Goal: Task Accomplishment & Management: Complete application form

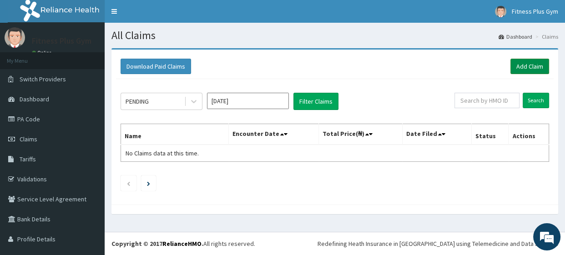
click at [525, 64] on link "Add Claim" at bounding box center [530, 66] width 39 height 15
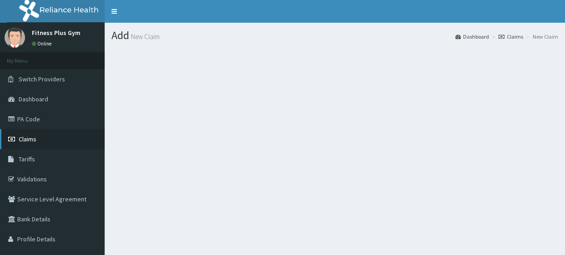
click at [48, 142] on link "Claims" at bounding box center [52, 139] width 105 height 20
click at [61, 141] on link "Claims" at bounding box center [52, 139] width 105 height 20
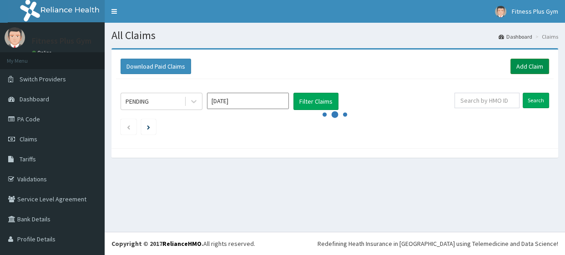
click at [525, 68] on link "Add Claim" at bounding box center [530, 66] width 39 height 15
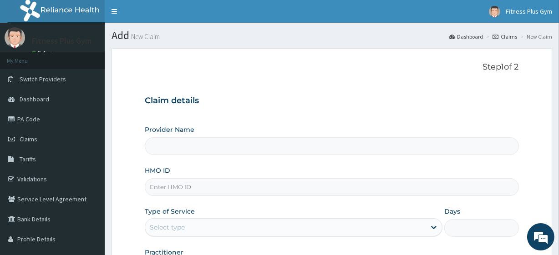
click at [187, 186] on input "HMO ID" at bounding box center [332, 187] width 374 height 18
type input "a"
type input "Fitness plus Gym"
type input "1"
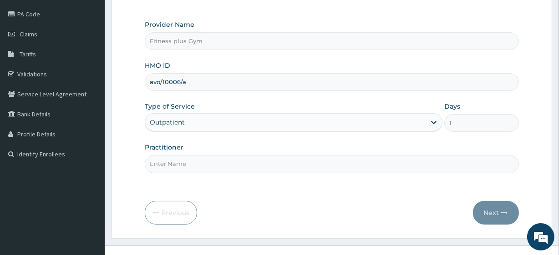
scroll to position [118, 0]
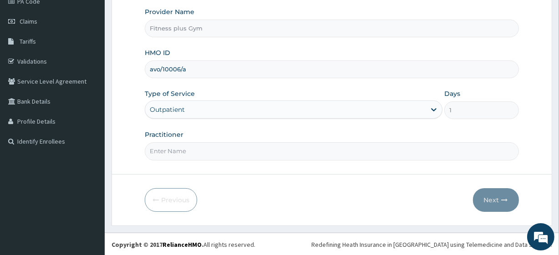
type input "avo/10006/a"
click at [179, 149] on input "Practitioner" at bounding box center [332, 151] width 374 height 18
type input "fitnessplus"
click at [478, 196] on button "Next" at bounding box center [496, 200] width 46 height 24
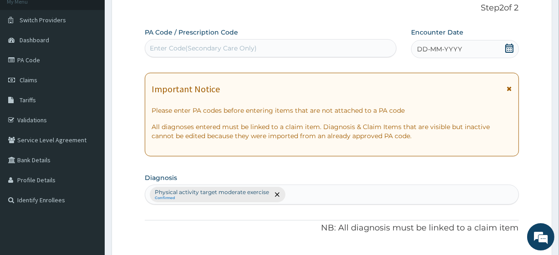
scroll to position [35, 0]
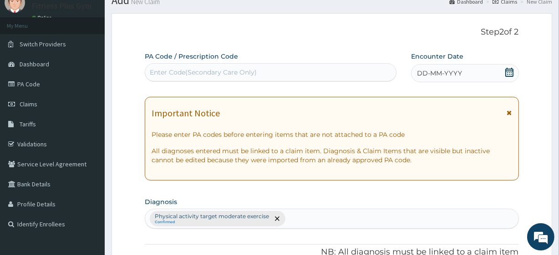
click at [257, 68] on div "Enter Code(Secondary Care Only)" at bounding box center [270, 72] width 250 height 15
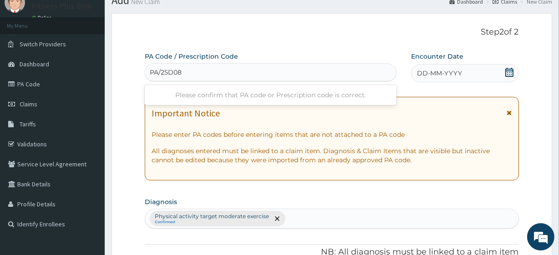
type input "PA/25D083"
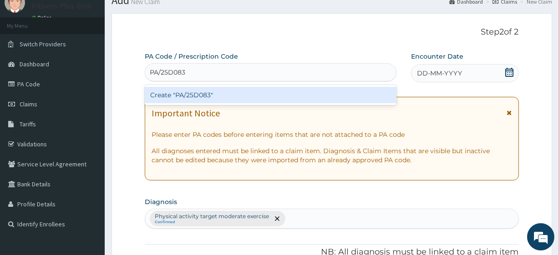
click at [355, 94] on div "Create "PA/25D083"" at bounding box center [270, 95] width 251 height 16
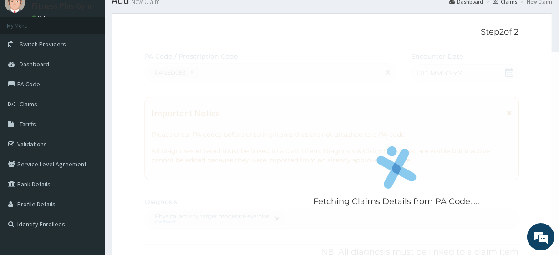
click at [492, 73] on div "Fetching Claims Details from PA Code....." at bounding box center [396, 179] width 503 height 255
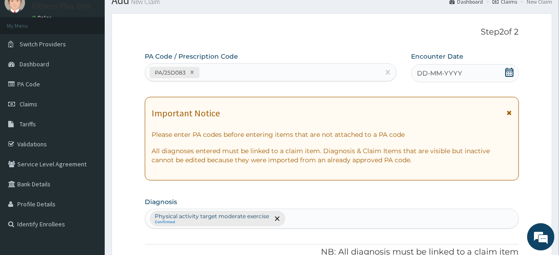
click at [509, 73] on icon at bounding box center [509, 72] width 9 height 9
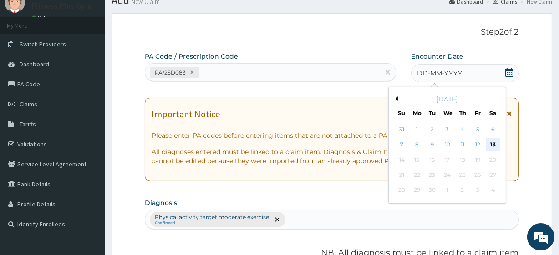
click at [492, 145] on div "13" at bounding box center [493, 145] width 14 height 14
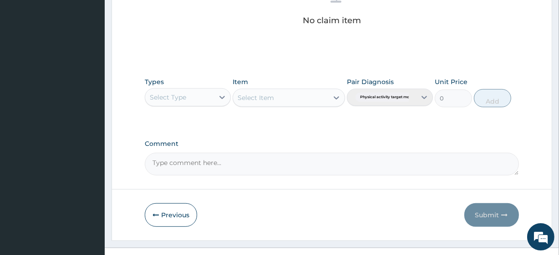
scroll to position [401, 0]
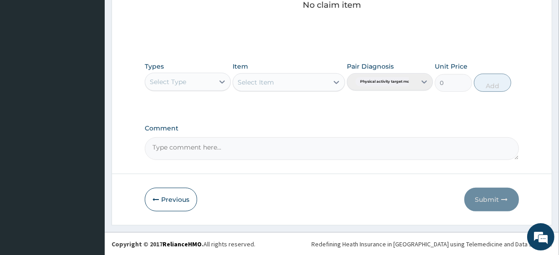
drag, startPoint x: 193, startPoint y: 80, endPoint x: 192, endPoint y: 88, distance: 8.2
click at [193, 81] on div "Select Type" at bounding box center [179, 82] width 69 height 15
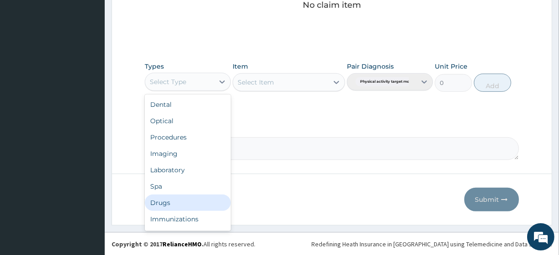
scroll to position [31, 0]
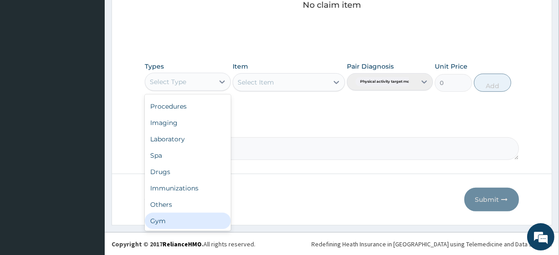
drag, startPoint x: 180, startPoint y: 220, endPoint x: 188, endPoint y: 185, distance: 35.5
click at [180, 218] on div "Gym" at bounding box center [188, 221] width 86 height 16
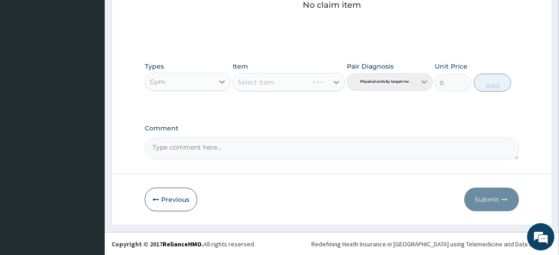
click at [287, 81] on div "Select Item" at bounding box center [289, 82] width 112 height 18
click at [284, 79] on div "Select Item" at bounding box center [280, 82] width 95 height 15
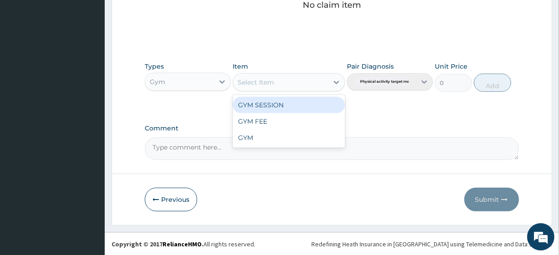
click at [280, 104] on div "GYM SESSION" at bounding box center [289, 105] width 112 height 16
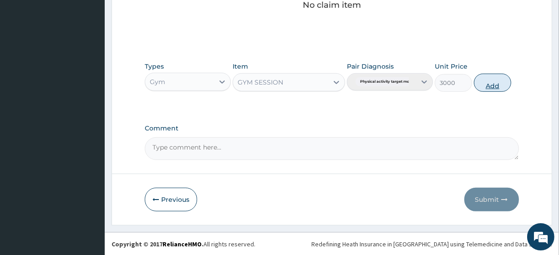
click at [488, 78] on button "Add" at bounding box center [492, 83] width 37 height 18
type input "0"
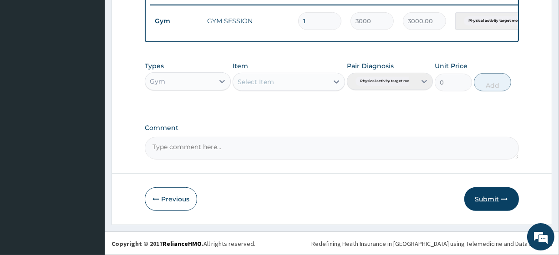
click at [484, 198] on button "Submit" at bounding box center [491, 200] width 55 height 24
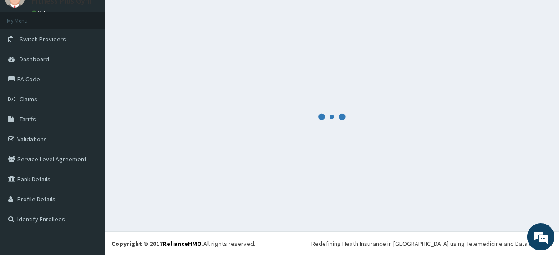
scroll to position [363, 0]
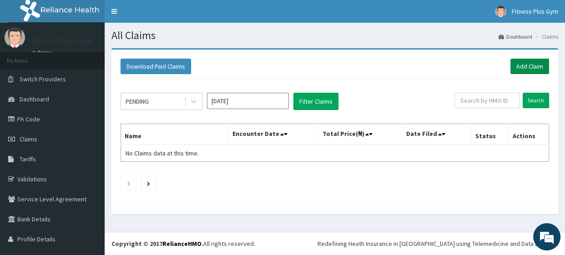
click at [533, 65] on link "Add Claim" at bounding box center [530, 66] width 39 height 15
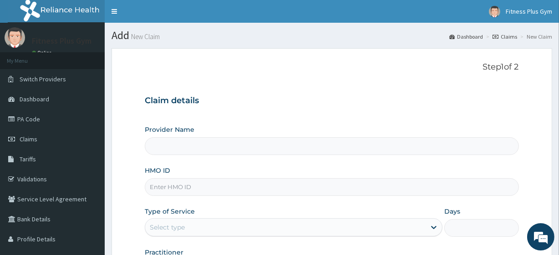
type input "Fitness plus Gym"
type input "1"
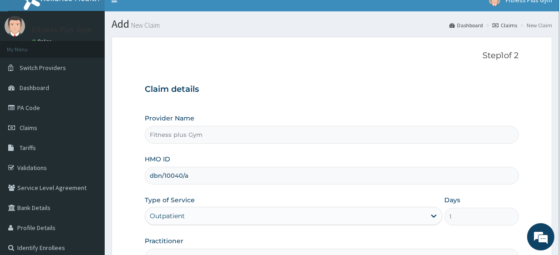
scroll to position [118, 0]
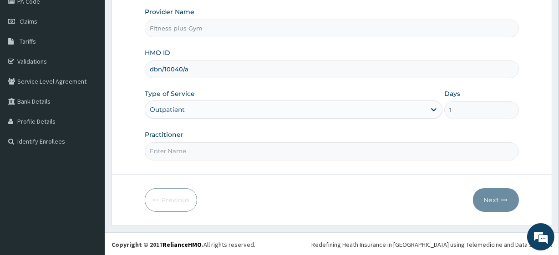
type input "dbn/10040/a"
click at [166, 151] on input "Practitioner" at bounding box center [332, 151] width 374 height 18
type input "fitnessplus"
click at [493, 198] on button "Next" at bounding box center [496, 200] width 46 height 24
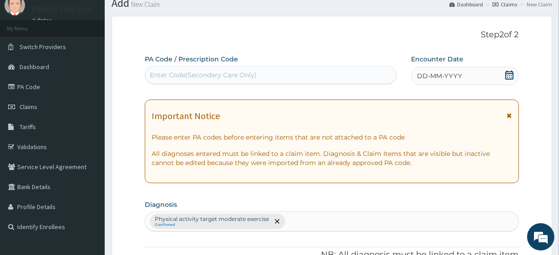
scroll to position [0, 0]
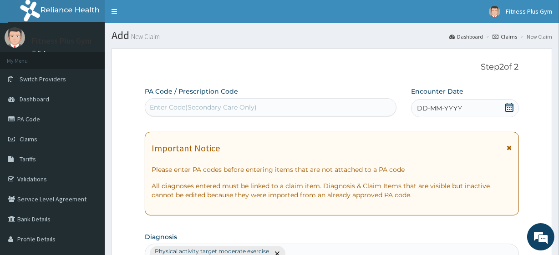
click at [270, 109] on div "Enter Code(Secondary Care Only)" at bounding box center [270, 107] width 250 height 15
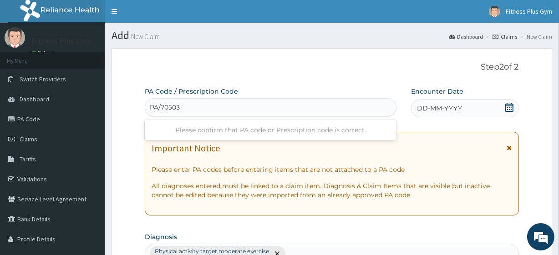
type input "PA/70503B"
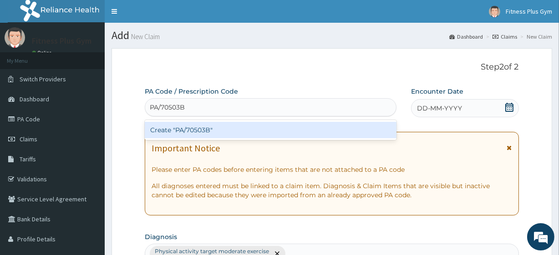
click at [297, 132] on div "Create "PA/70503B"" at bounding box center [270, 130] width 251 height 16
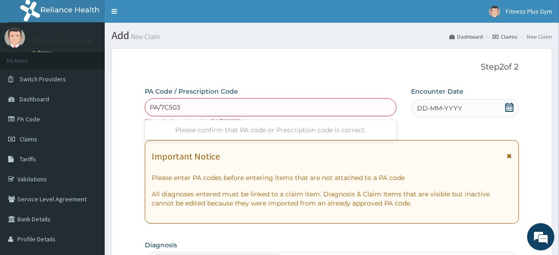
type input "PA/7C503B"
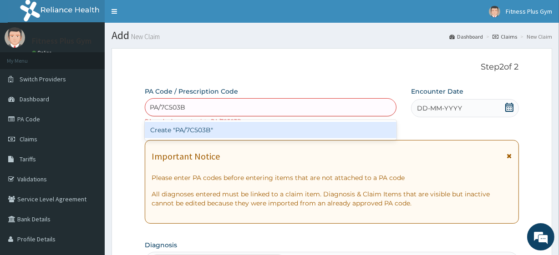
click at [225, 131] on div "Create "PA/7C503B"" at bounding box center [270, 130] width 251 height 16
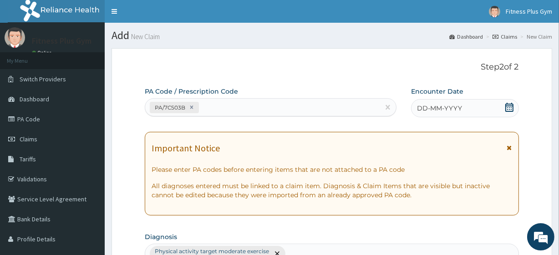
click at [479, 107] on div "DD-MM-YYYY" at bounding box center [465, 108] width 108 height 18
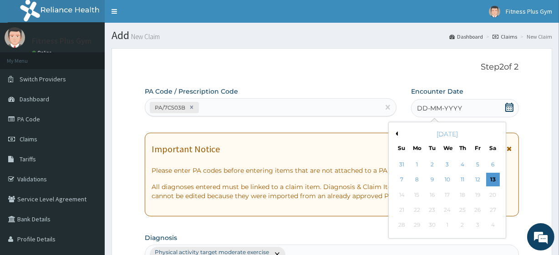
click at [490, 180] on div "13" at bounding box center [493, 180] width 14 height 14
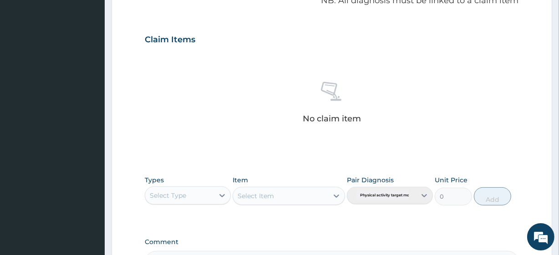
scroll to position [290, 0]
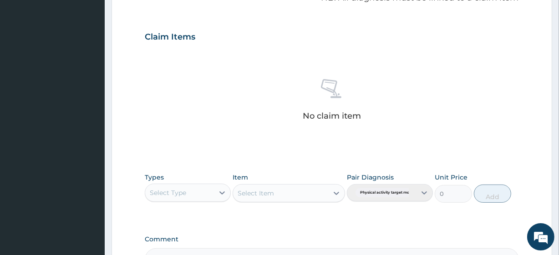
click at [199, 186] on div "Select Type" at bounding box center [179, 193] width 69 height 15
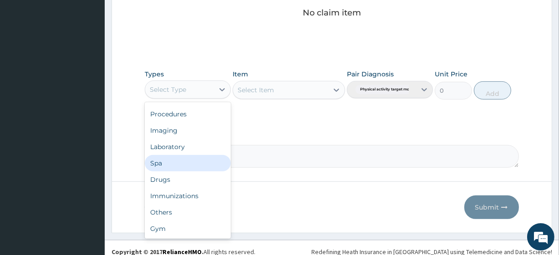
scroll to position [401, 0]
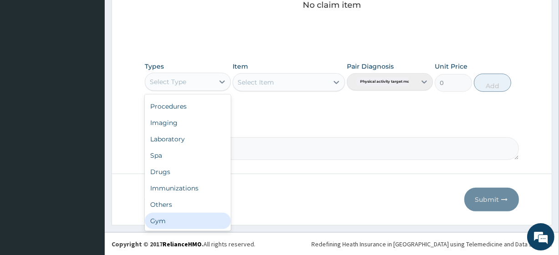
click at [156, 219] on div "Gym" at bounding box center [188, 221] width 86 height 16
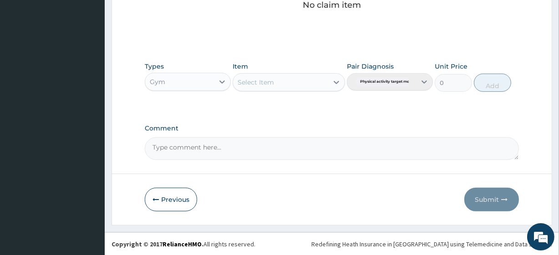
click at [266, 86] on div "Select Item" at bounding box center [289, 82] width 112 height 18
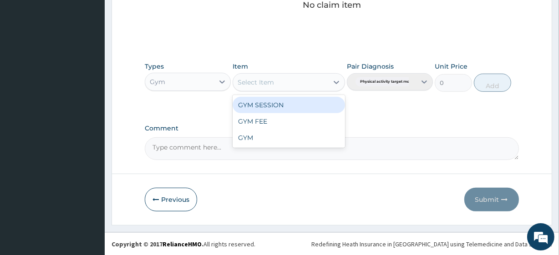
click at [273, 82] on div "Select Item" at bounding box center [256, 82] width 36 height 9
click at [280, 103] on div "GYM SESSION" at bounding box center [289, 105] width 112 height 16
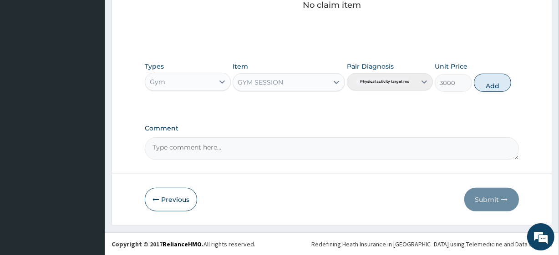
click at [496, 88] on button "Add" at bounding box center [492, 83] width 37 height 18
type input "0"
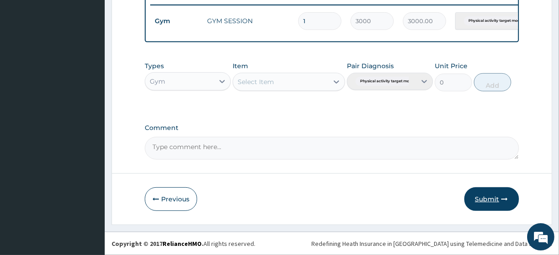
click at [492, 198] on button "Submit" at bounding box center [491, 200] width 55 height 24
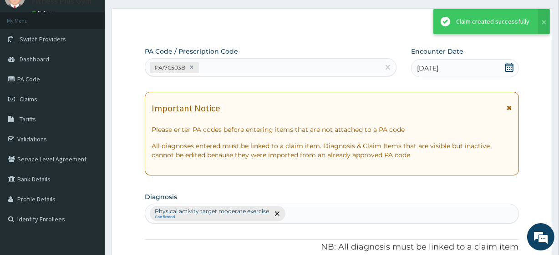
scroll to position [363, 0]
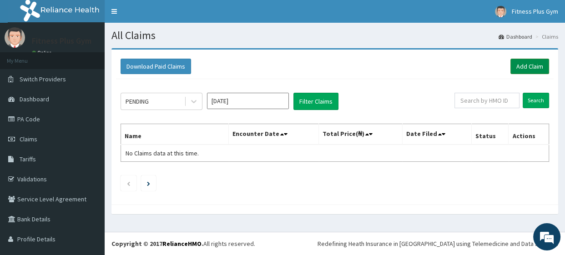
click at [519, 65] on link "Add Claim" at bounding box center [530, 66] width 39 height 15
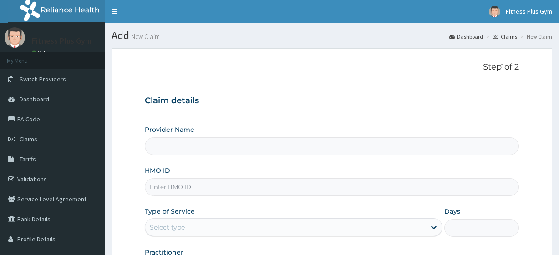
drag, startPoint x: 0, startPoint y: 0, endPoint x: 212, endPoint y: 193, distance: 286.5
click at [212, 193] on input "HMO ID" at bounding box center [332, 187] width 374 height 18
type input "ult/"
type input "Fitness plus Gym"
type input "1"
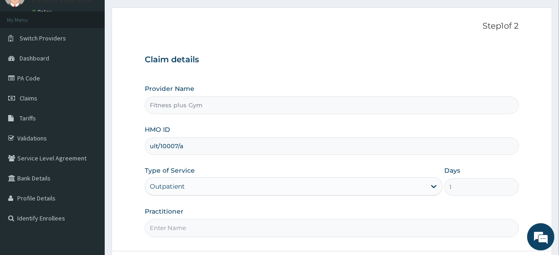
type input "ult/10007/a"
click at [209, 231] on input "Practitioner" at bounding box center [332, 228] width 374 height 18
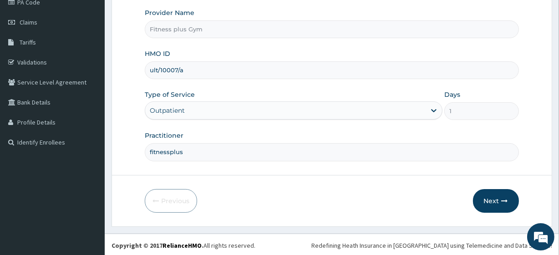
scroll to position [118, 0]
type input "fitnessplus"
click at [496, 203] on button "Next" at bounding box center [496, 200] width 46 height 24
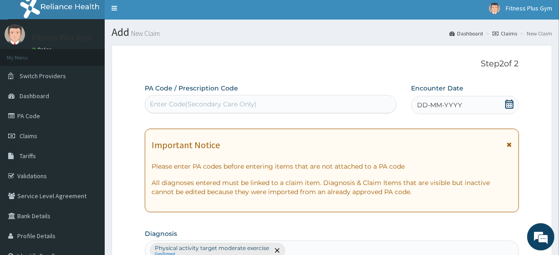
scroll to position [0, 0]
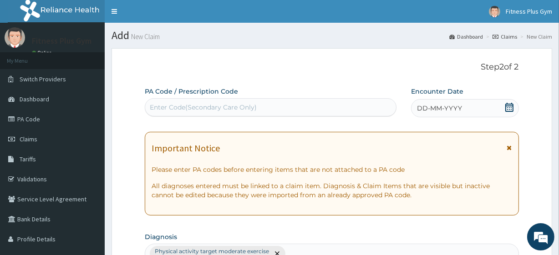
drag, startPoint x: 269, startPoint y: 103, endPoint x: 266, endPoint y: 107, distance: 5.2
click at [269, 103] on div "Enter Code(Secondary Care Only)" at bounding box center [270, 107] width 250 height 15
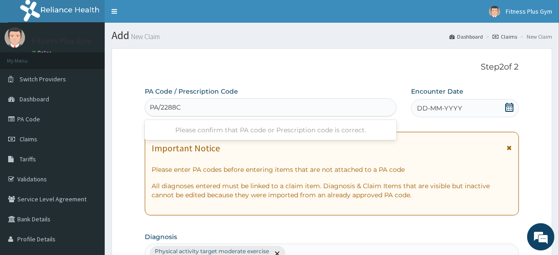
type input "PA/2288CF"
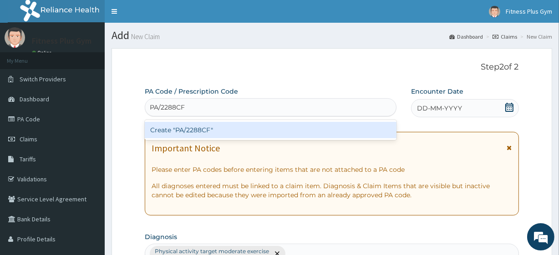
click at [277, 127] on div "Create "PA/2288CF"" at bounding box center [270, 130] width 251 height 16
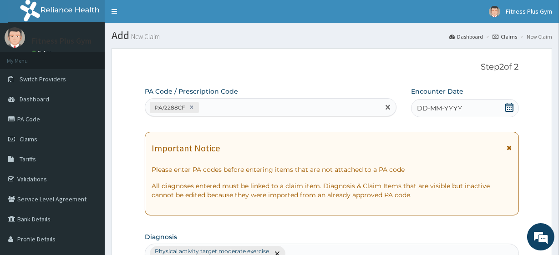
click at [459, 110] on span "DD-MM-YYYY" at bounding box center [439, 108] width 45 height 9
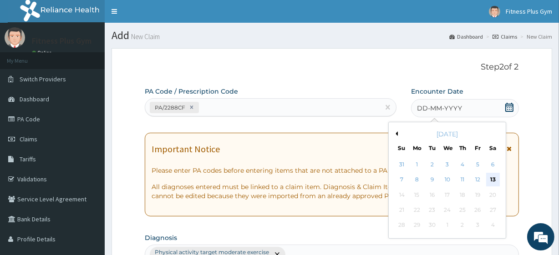
click at [488, 181] on div "13" at bounding box center [493, 180] width 14 height 14
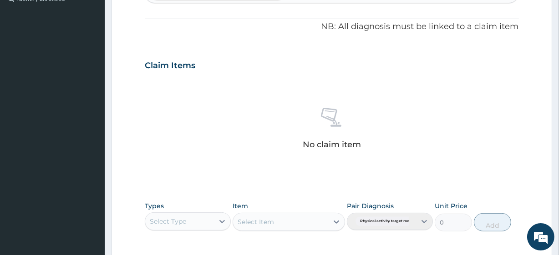
scroll to position [290, 0]
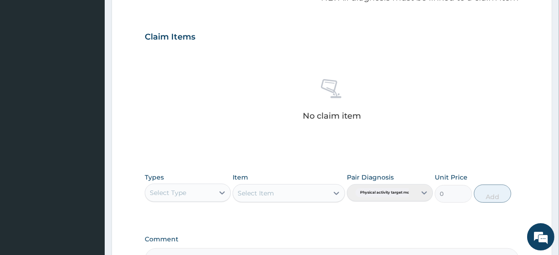
click at [164, 187] on div "Select Type" at bounding box center [179, 193] width 69 height 15
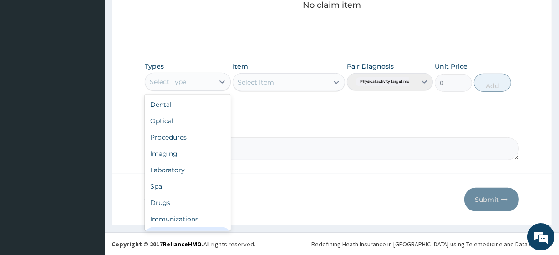
scroll to position [31, 0]
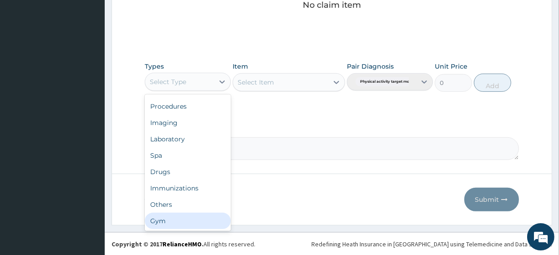
click at [181, 219] on div "Gym" at bounding box center [188, 221] width 86 height 16
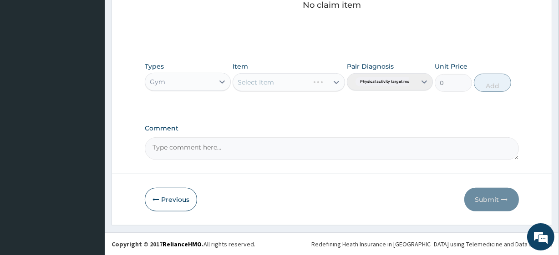
click at [278, 86] on div "Select Item" at bounding box center [289, 82] width 112 height 18
click at [278, 86] on div "Select Item" at bounding box center [280, 82] width 95 height 15
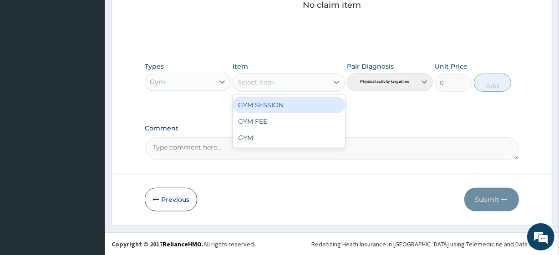
click at [270, 106] on div "GYM SESSION" at bounding box center [289, 105] width 112 height 16
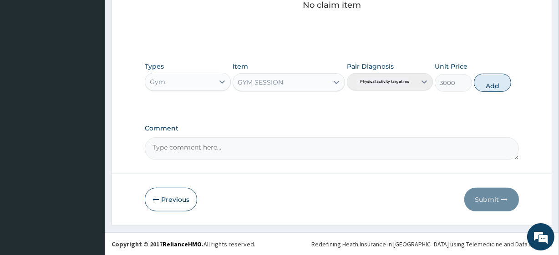
drag, startPoint x: 503, startPoint y: 82, endPoint x: 496, endPoint y: 153, distance: 71.4
click at [503, 86] on button "Add" at bounding box center [492, 83] width 37 height 18
type input "0"
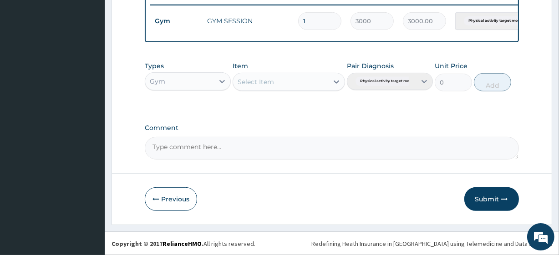
drag, startPoint x: 496, startPoint y: 200, endPoint x: 417, endPoint y: 187, distance: 80.4
click at [495, 200] on button "Submit" at bounding box center [491, 200] width 55 height 24
